Goal: Transaction & Acquisition: Book appointment/travel/reservation

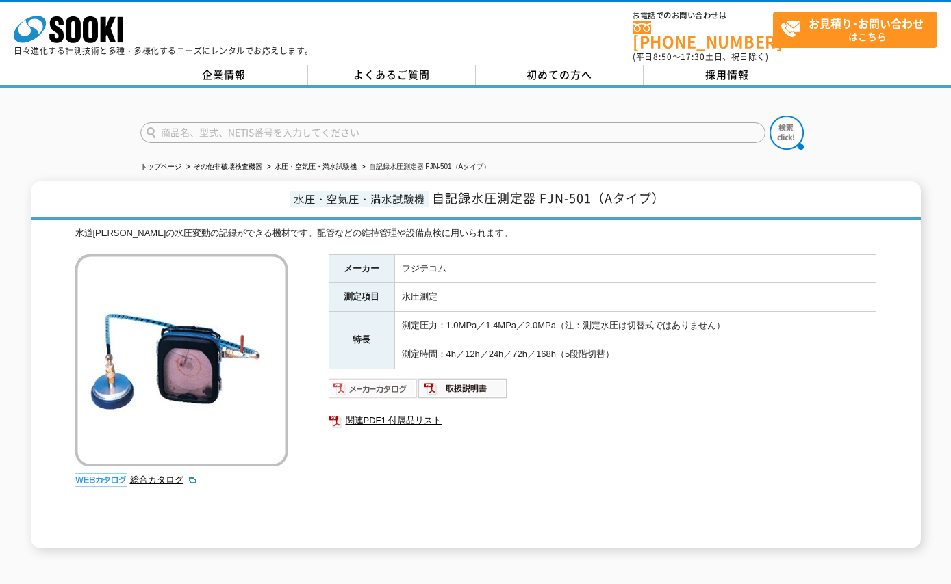
click at [368, 378] on img at bounding box center [374, 389] width 90 height 22
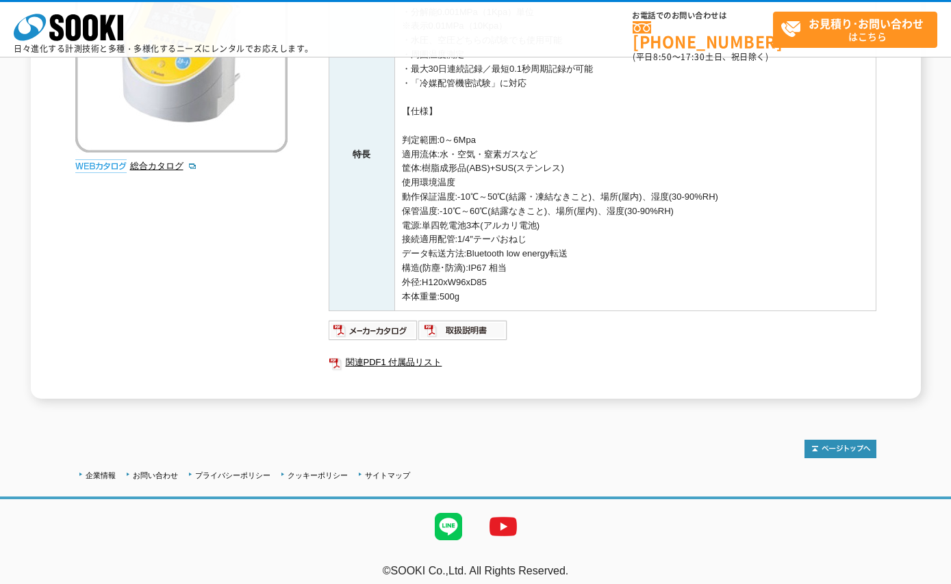
scroll to position [274, 0]
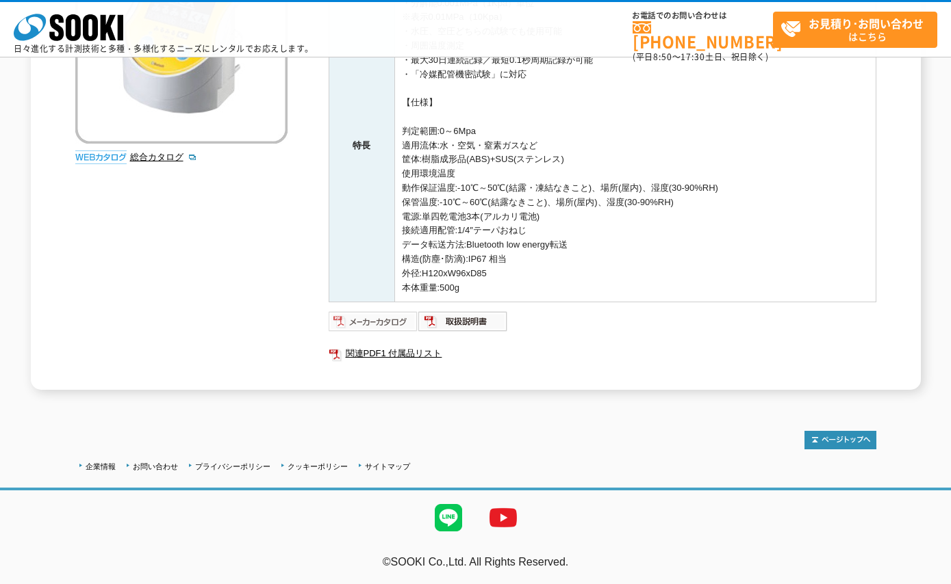
click at [396, 319] on img at bounding box center [374, 322] width 90 height 22
click at [384, 355] on link "関連PDF1 付属品リスト" at bounding box center [603, 354] width 548 height 18
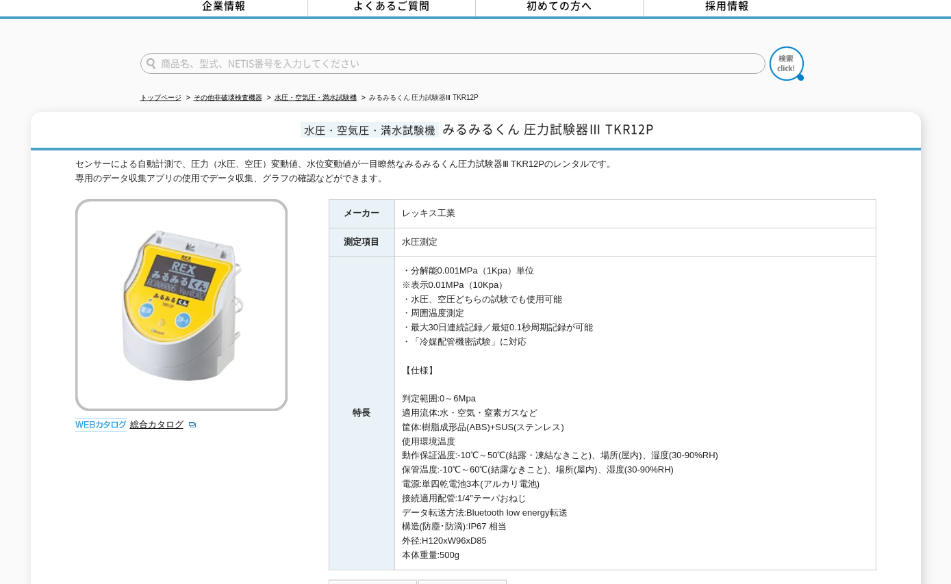
scroll to position [0, 0]
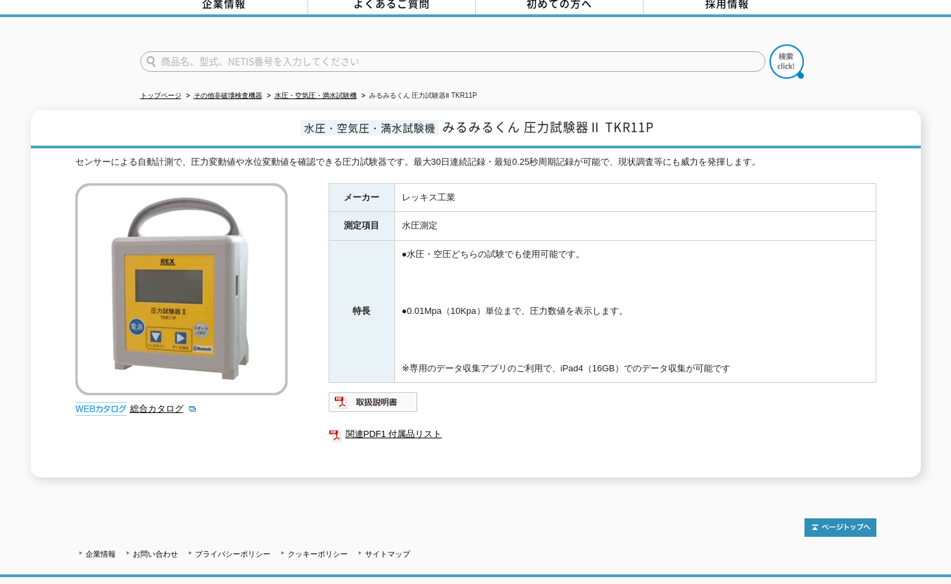
scroll to position [151, 0]
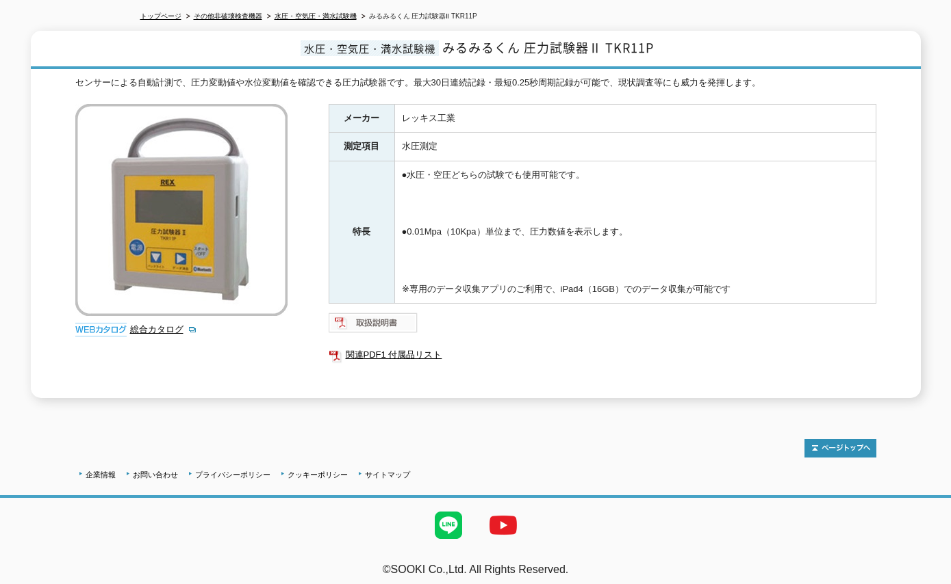
click at [396, 321] on img at bounding box center [374, 323] width 90 height 22
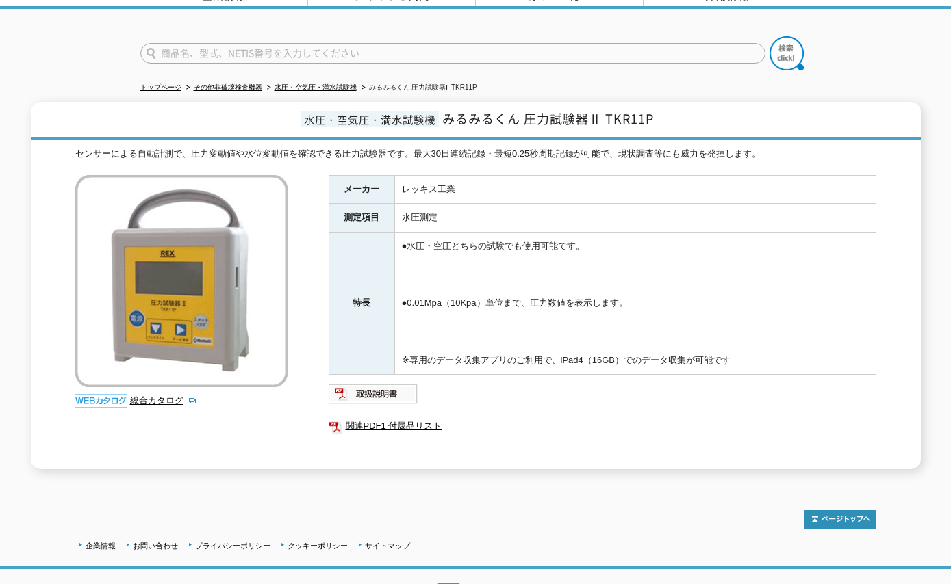
scroll to position [0, 0]
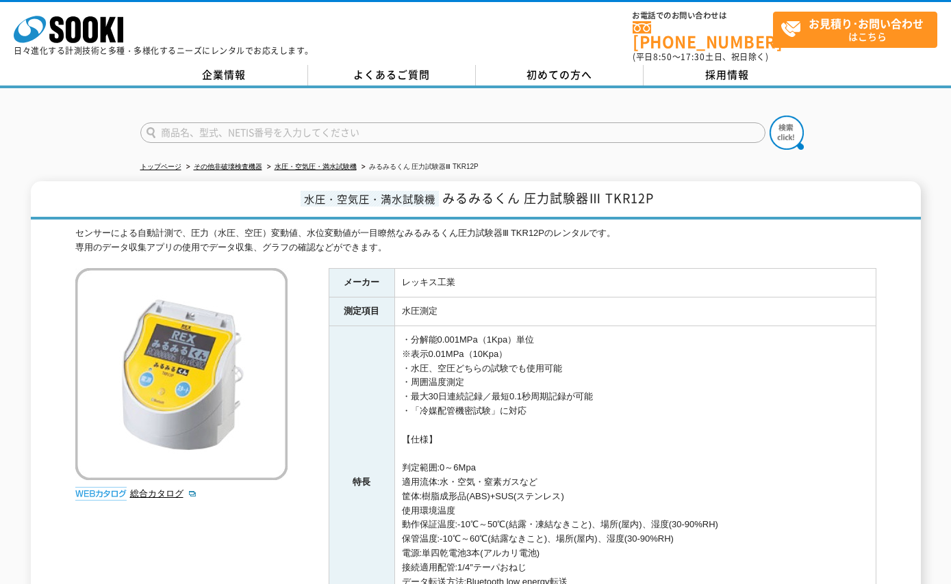
scroll to position [205, 0]
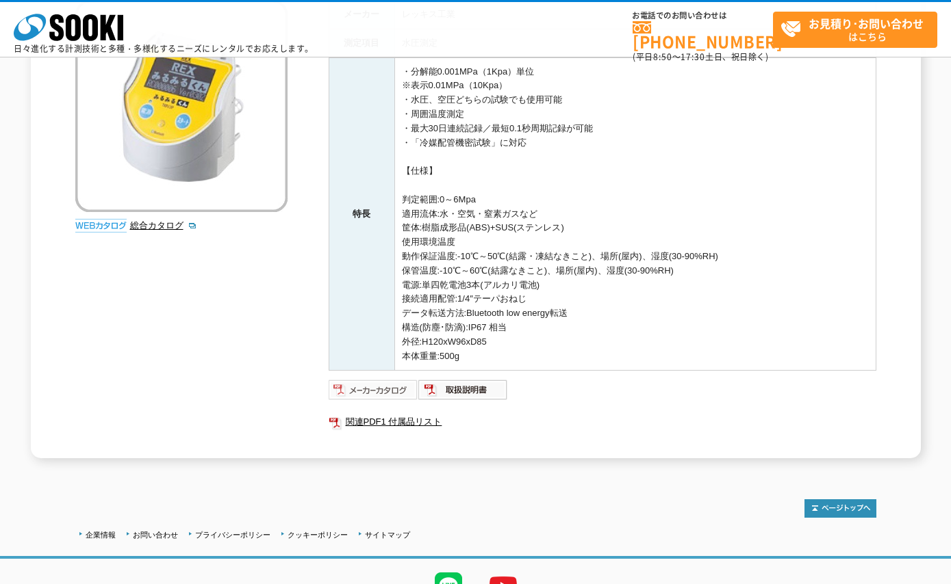
click at [378, 390] on img at bounding box center [374, 390] width 90 height 22
